Goal: Task Accomplishment & Management: Use online tool/utility

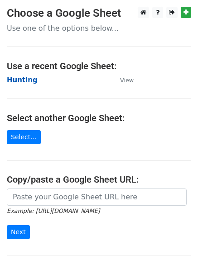
click at [22, 82] on strong "Hunting" at bounding box center [22, 80] width 31 height 8
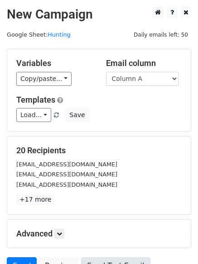
scroll to position [87, 0]
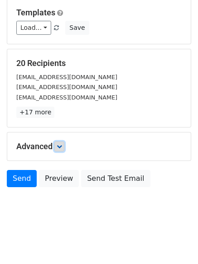
click at [59, 147] on icon at bounding box center [59, 146] width 5 height 5
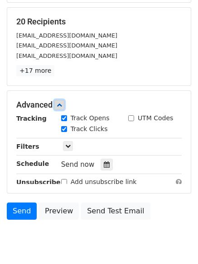
scroll to position [172, 0]
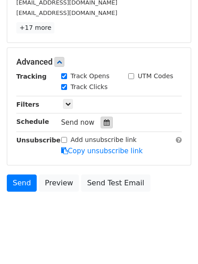
click at [101, 118] on div at bounding box center [107, 123] width 12 height 12
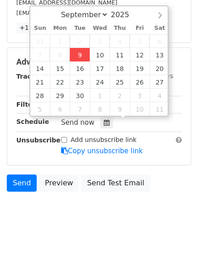
type input "2025-09-09 12:00"
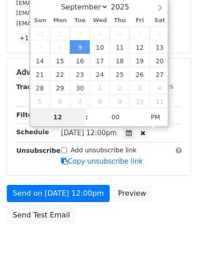
type input "4"
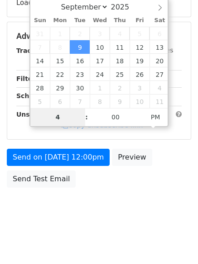
scroll to position [172, 0]
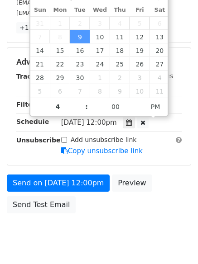
type input "2025-09-09 16:00"
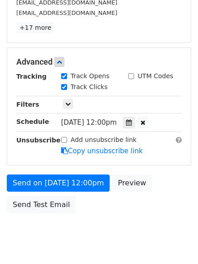
click at [96, 240] on body "New Campaign Daily emails left: 50 Google Sheet: Hunting Variables Copy/paste..…" at bounding box center [99, 45] width 198 height 420
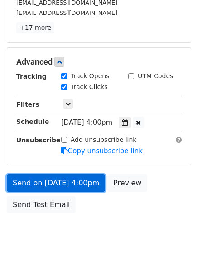
click at [58, 183] on link "Send on Sep 9 at 4:00pm" at bounding box center [56, 183] width 98 height 17
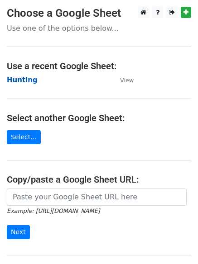
click at [17, 77] on strong "Hunting" at bounding box center [22, 80] width 31 height 8
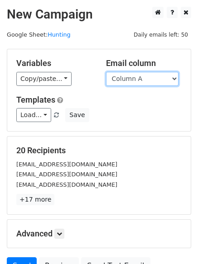
click at [135, 83] on select "Column A Column B Column C Column D Column E" at bounding box center [142, 79] width 72 height 14
select select "Column B"
click at [106, 72] on select "Column A Column B Column C Column D Column E" at bounding box center [142, 79] width 72 height 14
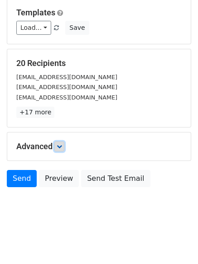
drag, startPoint x: 64, startPoint y: 143, endPoint x: 79, endPoint y: 150, distance: 16.6
click at [64, 143] on link at bounding box center [59, 147] width 10 height 10
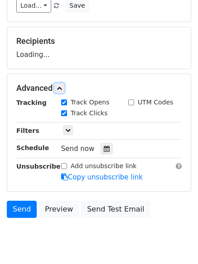
scroll to position [135, 0]
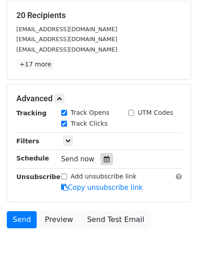
click at [104, 163] on div at bounding box center [107, 160] width 12 height 12
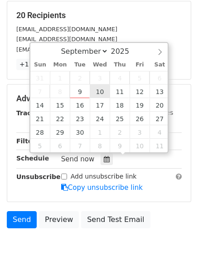
type input "2025-09-10 12:00"
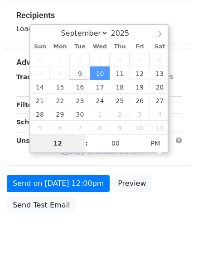
type input "5"
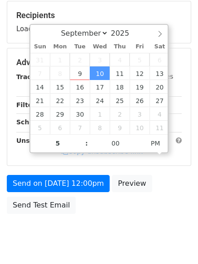
type input "2025-09-10 17:00"
click at [106, 233] on body "New Campaign Daily emails left: 50 Google Sheet: Hunting Variables Copy/paste..…" at bounding box center [99, 63] width 198 height 384
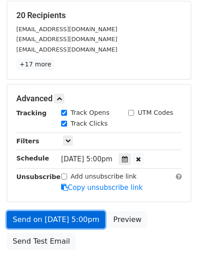
click at [58, 221] on link "Send on Sep 10 at 5:00pm" at bounding box center [56, 220] width 98 height 17
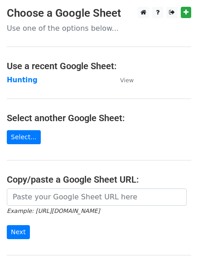
click at [18, 72] on main "Choose a Google Sheet Use one of the options below... Use a recent Google Sheet…" at bounding box center [99, 147] width 198 height 281
click at [13, 80] on strong "Hunting" at bounding box center [22, 80] width 31 height 8
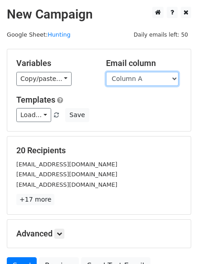
click at [137, 81] on select "Column A Column B Column C Column D Column E" at bounding box center [142, 79] width 72 height 14
select select "Column C"
click at [106, 72] on select "Column A Column B Column C Column D Column E" at bounding box center [142, 79] width 72 height 14
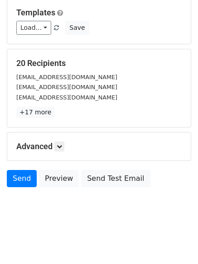
click at [61, 153] on div "Advanced Tracking Track Opens UTM Codes Track Clicks Filters Only include sprea…" at bounding box center [98, 147] width 183 height 28
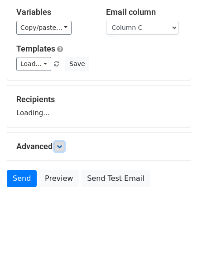
click at [61, 151] on link at bounding box center [59, 147] width 10 height 10
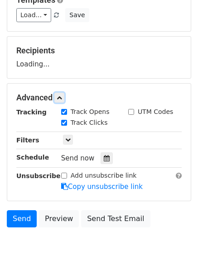
scroll to position [140, 0]
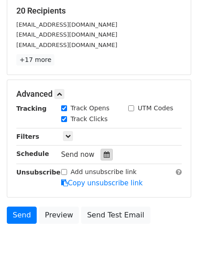
click at [106, 154] on div at bounding box center [107, 155] width 12 height 12
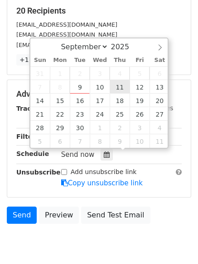
type input "2025-09-11 12:00"
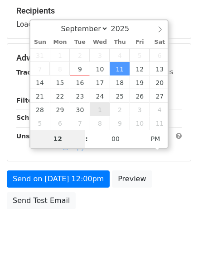
type input "6"
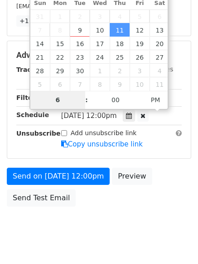
scroll to position [198, 0]
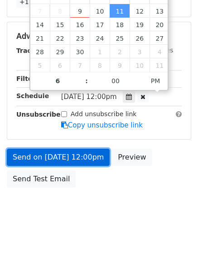
type input "2025-09-11 18:00"
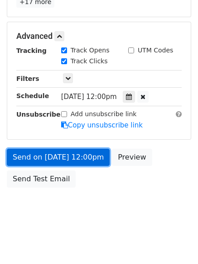
click at [55, 154] on link "Send on Sep 11 at 12:00pm" at bounding box center [58, 157] width 103 height 17
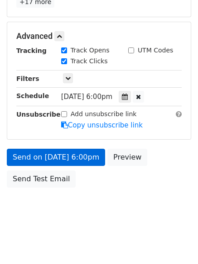
scroll to position [162, 0]
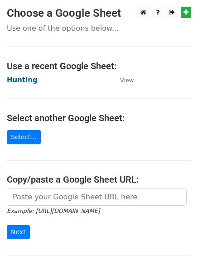
click at [29, 80] on strong "Hunting" at bounding box center [22, 80] width 31 height 8
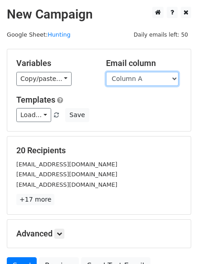
click at [136, 76] on select "Column A Column B Column C Column D Column E" at bounding box center [142, 79] width 72 height 14
select select "Column D"
click at [106, 72] on select "Column A Column B Column C Column D Column E" at bounding box center [142, 79] width 72 height 14
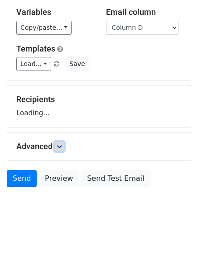
click at [61, 149] on link at bounding box center [59, 147] width 10 height 10
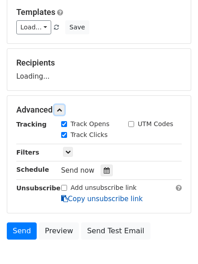
scroll to position [136, 0]
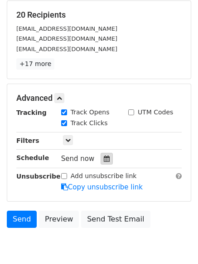
click at [103, 153] on div "Send now" at bounding box center [114, 159] width 106 height 12
click at [105, 155] on div at bounding box center [107, 159] width 12 height 12
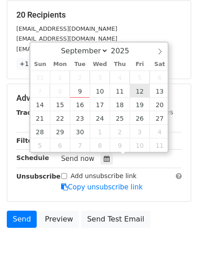
type input "2025-09-12 12:00"
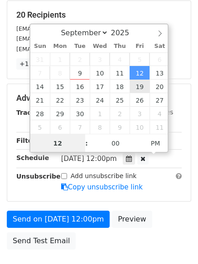
scroll to position [0, 0]
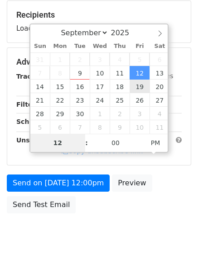
type input "7"
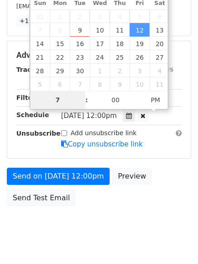
scroll to position [198, 0]
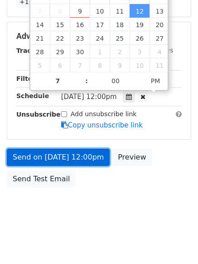
type input "2025-09-12 19:00"
click at [47, 161] on link "Send on Sep 12 at 12:00pm" at bounding box center [58, 157] width 103 height 17
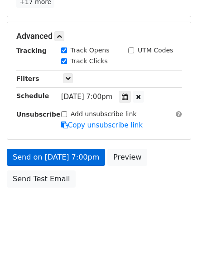
scroll to position [162, 0]
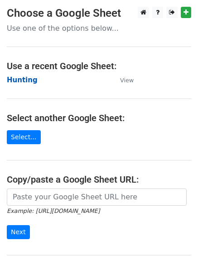
click at [15, 84] on strong "Hunting" at bounding box center [22, 80] width 31 height 8
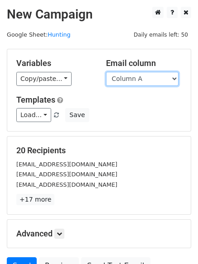
click at [132, 76] on select "Column A Column B Column C Column D Column E" at bounding box center [142, 79] width 72 height 14
select select "Column E"
click at [106, 72] on select "Column A Column B Column C Column D Column E" at bounding box center [142, 79] width 72 height 14
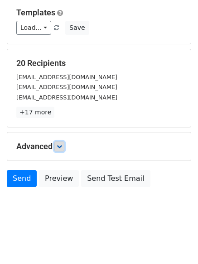
click at [60, 149] on link at bounding box center [59, 147] width 10 height 10
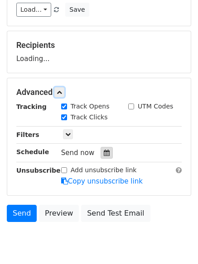
scroll to position [131, 0]
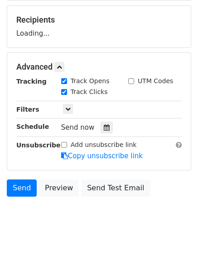
click at [102, 134] on div "Tracking Track Opens UTM Codes Track Clicks Filters Only include spreadsheet ro…" at bounding box center [98, 119] width 165 height 85
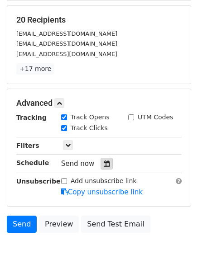
click at [107, 167] on div at bounding box center [107, 164] width 12 height 12
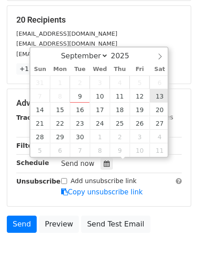
type input "2025-09-13 12:00"
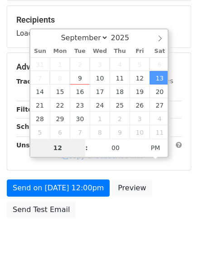
type input "8"
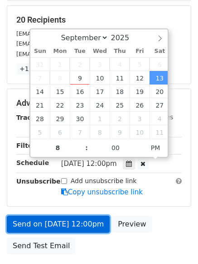
type input "2025-09-13 20:00"
click at [70, 221] on link "Send on Sep 13 at 12:00pm" at bounding box center [58, 224] width 103 height 17
